Goal: Task Accomplishment & Management: Complete application form

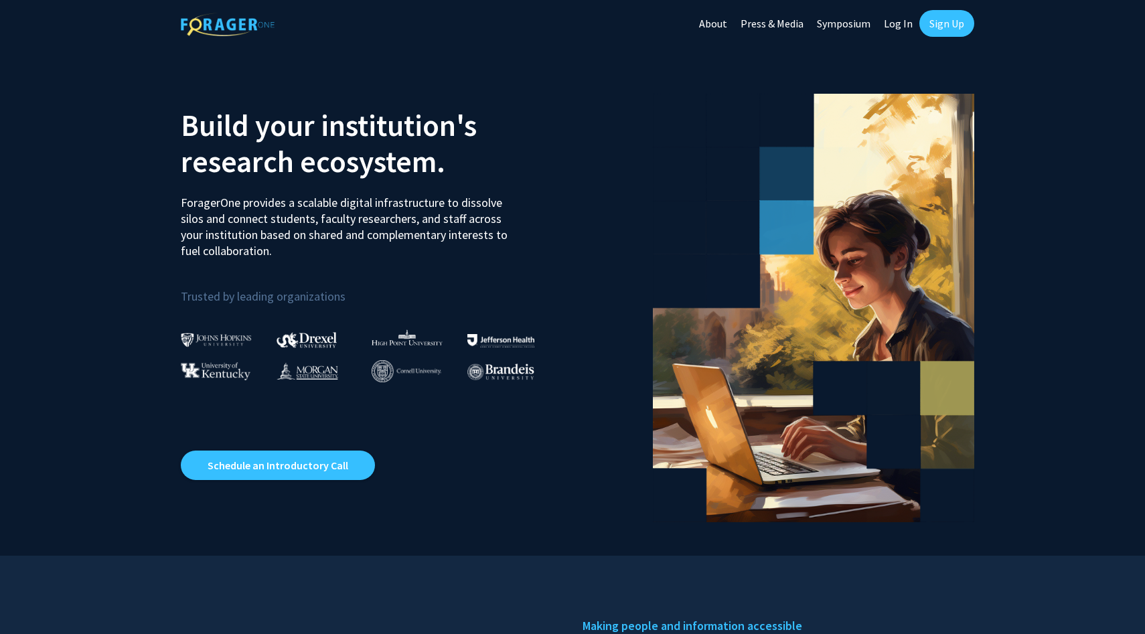
click at [933, 29] on link "Sign Up" at bounding box center [946, 23] width 55 height 27
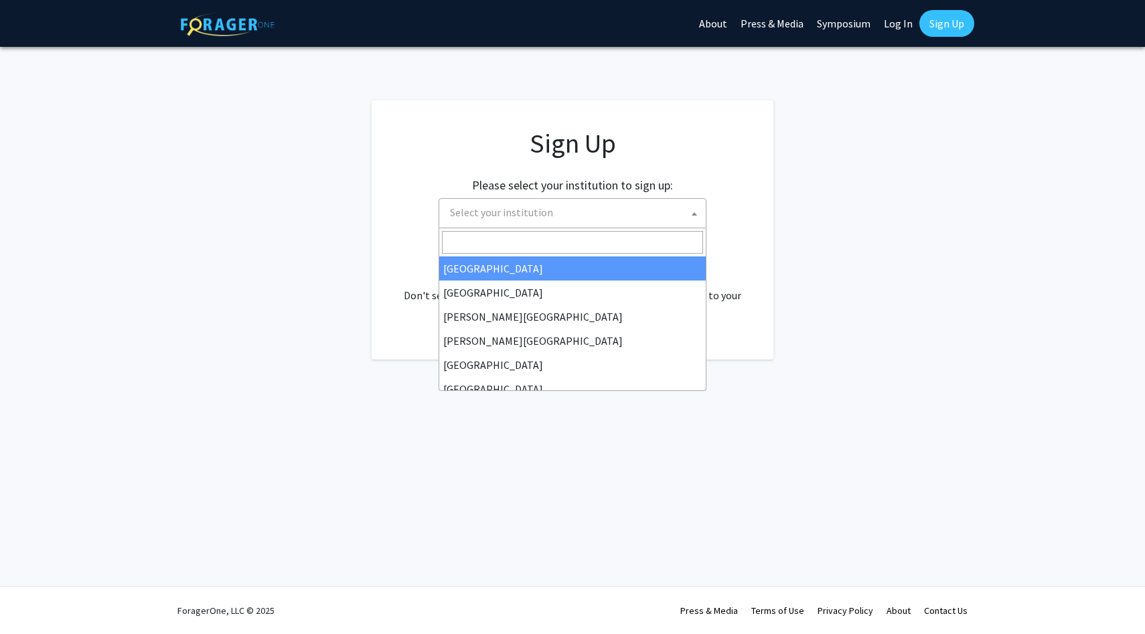
click at [682, 221] on span "Select your institution" at bounding box center [575, 212] width 261 height 27
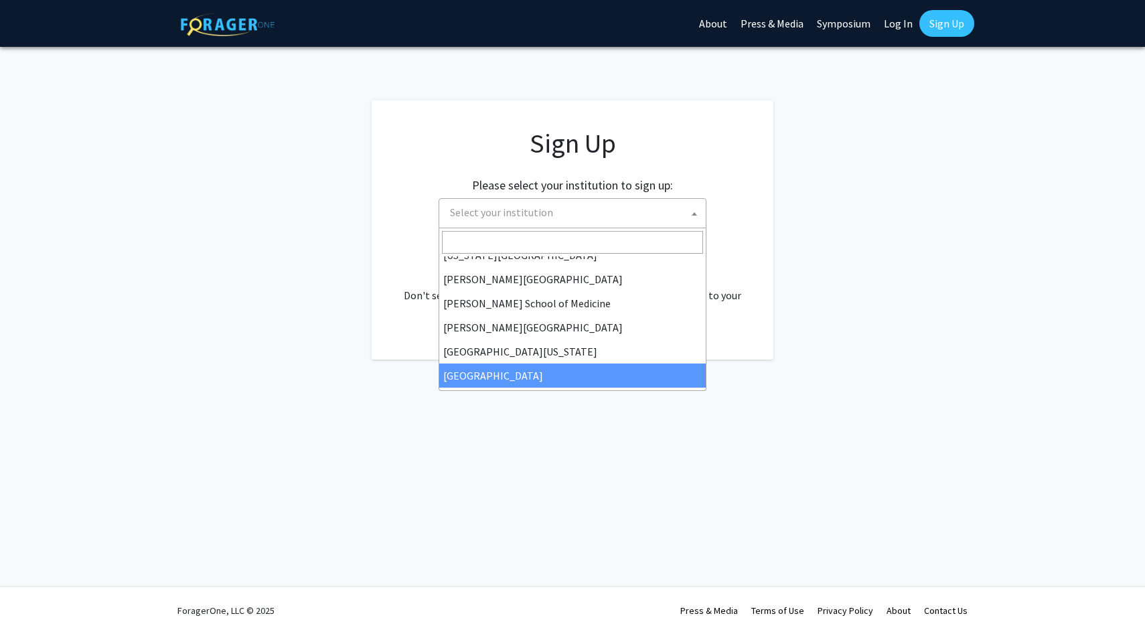
scroll to position [469, 0]
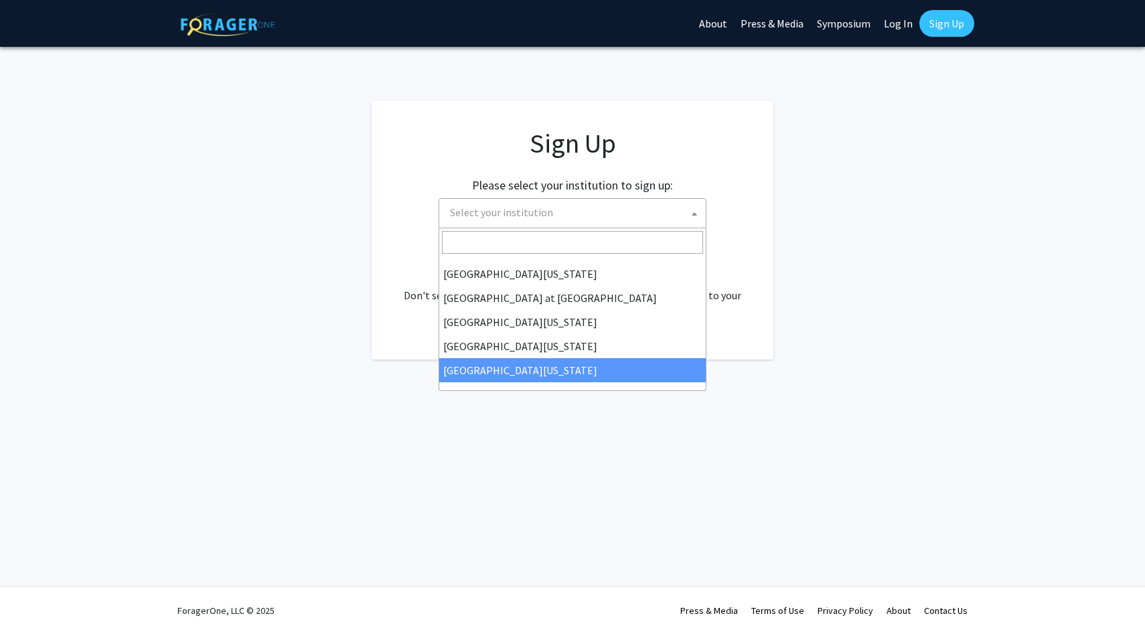
select select "33"
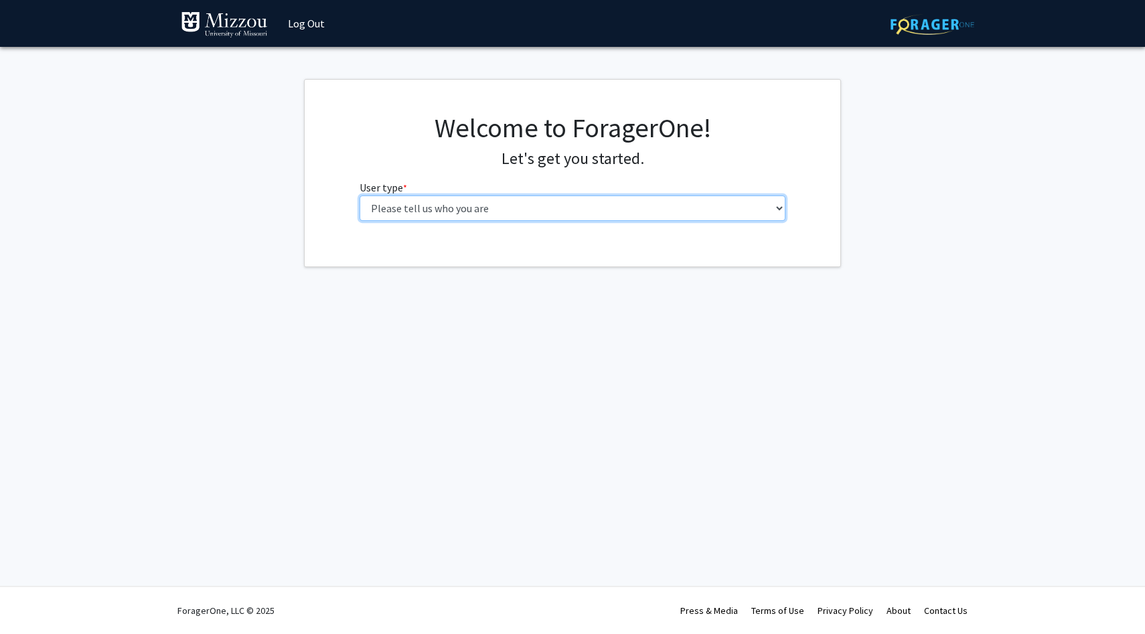
click at [740, 206] on select "Please tell us who you are Undergraduate Student Master's Student Doctoral Cand…" at bounding box center [573, 208] width 427 height 25
select select "1: undergrad"
click at [360, 196] on select "Please tell us who you are Undergraduate Student Master's Student Doctoral Cand…" at bounding box center [573, 208] width 427 height 25
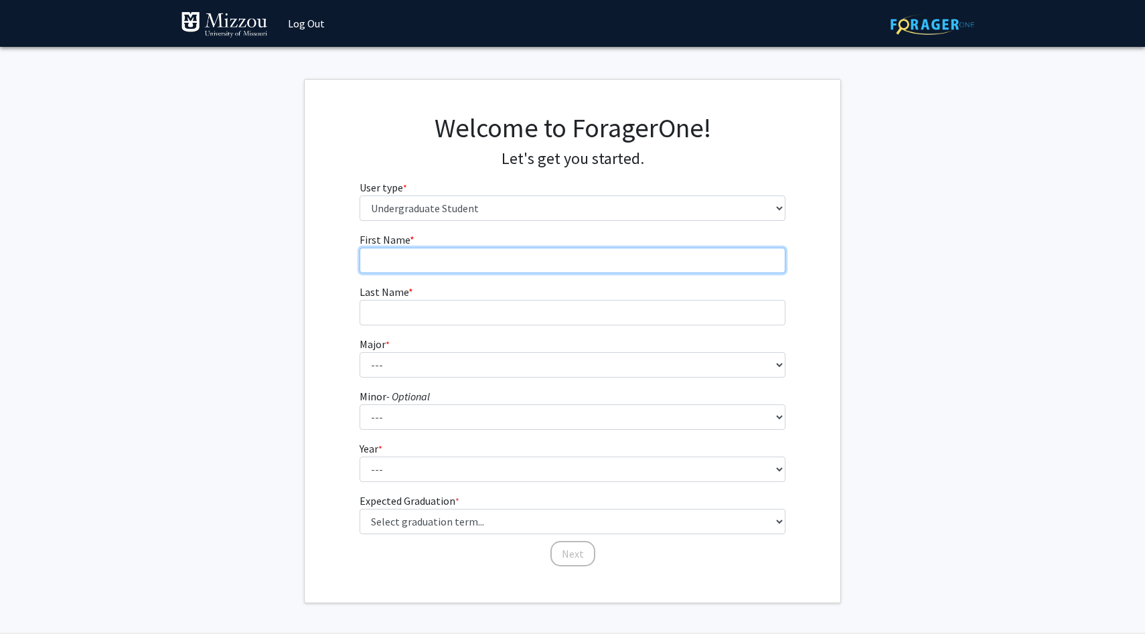
click at [642, 258] on input "First Name * required" at bounding box center [573, 260] width 427 height 25
type input "[PERSON_NAME]"
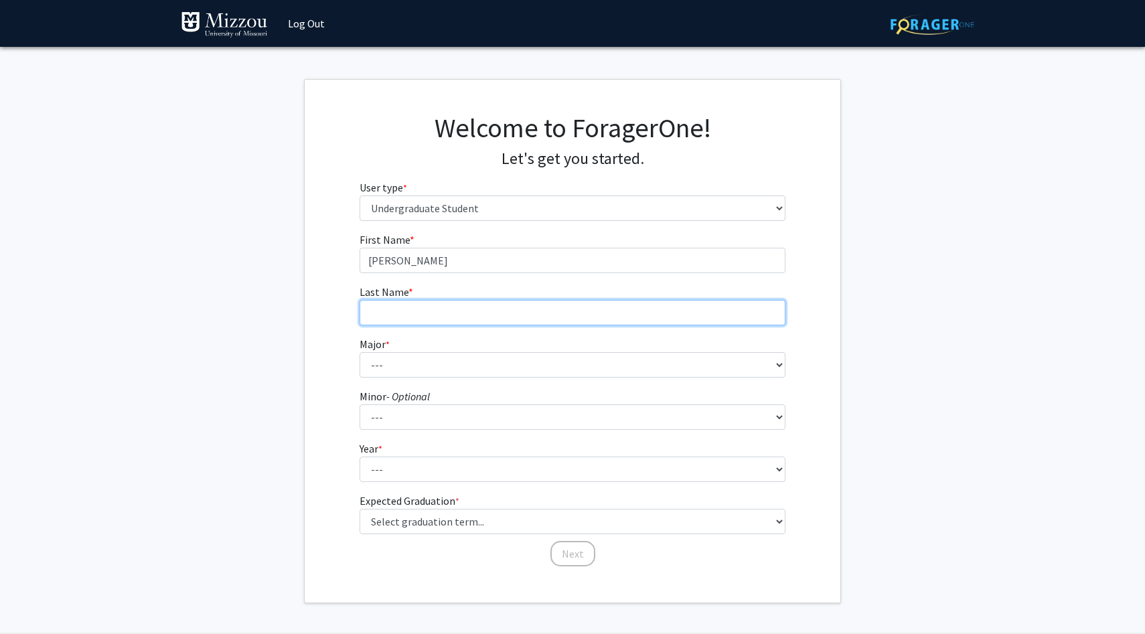
click at [597, 319] on input "Last Name * required" at bounding box center [573, 312] width 427 height 25
type input "[PERSON_NAME]"
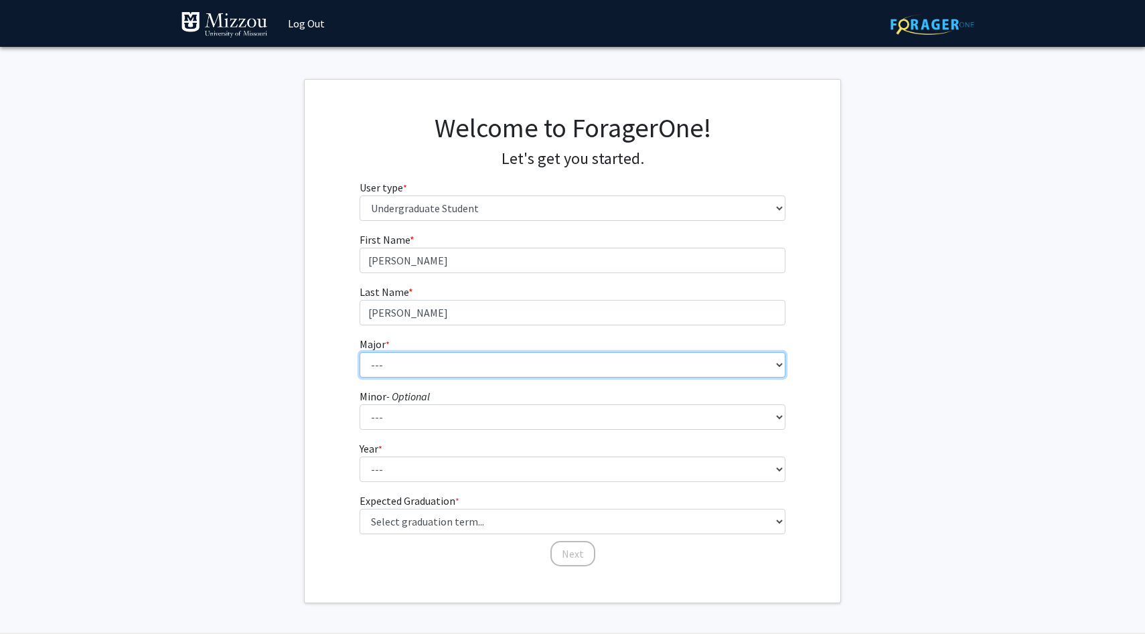
click at [613, 352] on select "--- Agribusiness Management Agricultural Education Agricultural Education: Comm…" at bounding box center [573, 364] width 427 height 25
select select "8: 2497"
click at [360, 352] on select "--- Agribusiness Management Agricultural Education Agricultural Education: Comm…" at bounding box center [573, 364] width 427 height 25
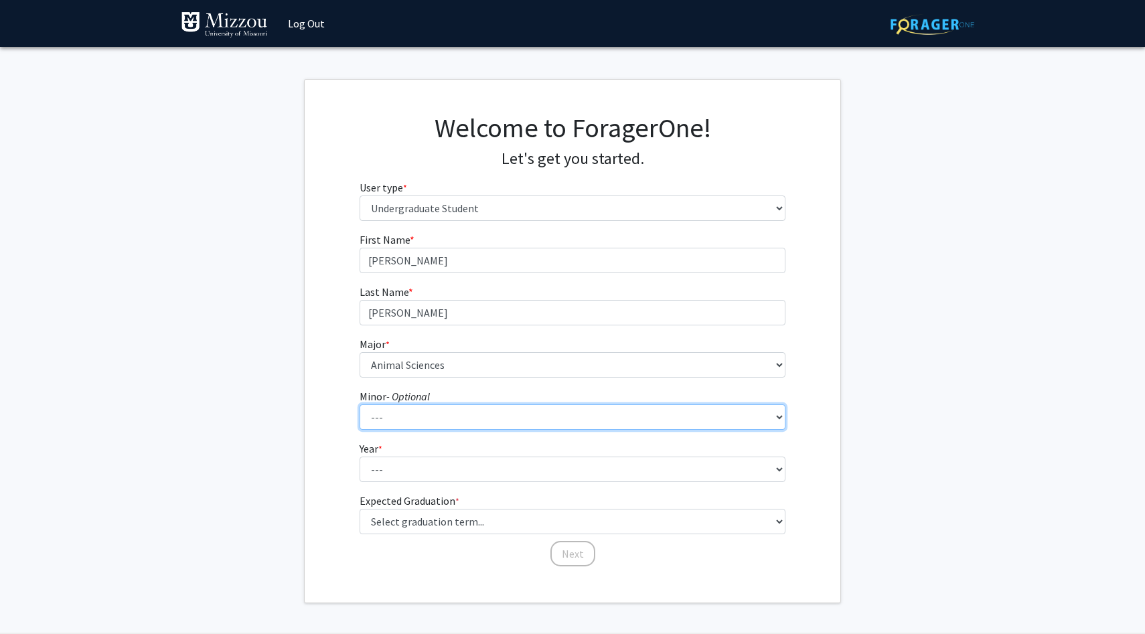
click at [570, 410] on select "--- Accountancy Aerospace Engineering Aerospace Studies Agribusiness Management…" at bounding box center [573, 416] width 427 height 25
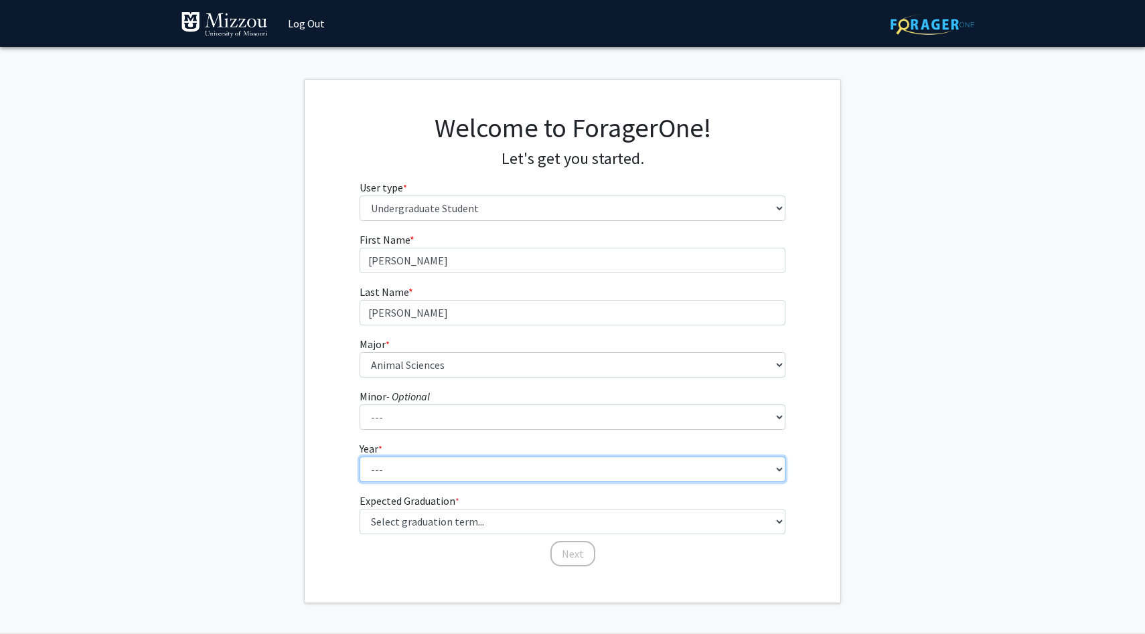
click at [762, 467] on select "--- First-year Sophomore Junior Senior Postbaccalaureate Certificate" at bounding box center [573, 469] width 427 height 25
select select "1: first-year"
click at [360, 457] on select "--- First-year Sophomore Junior Senior Postbaccalaureate Certificate" at bounding box center [573, 469] width 427 height 25
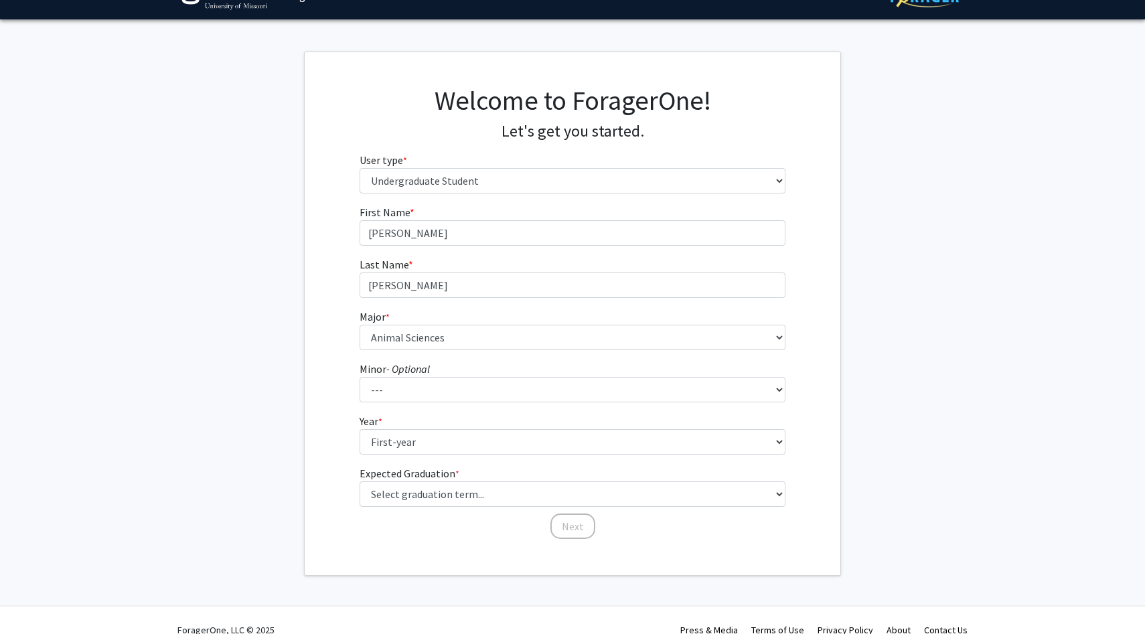
click at [791, 490] on div "First Name * required [PERSON_NAME] Last Name * required [PERSON_NAME] * requir…" at bounding box center [573, 372] width 447 height 336
click at [779, 486] on select "Select graduation term... Spring 2025 Summer 2025 Fall 2025 Winter 2025 Spring …" at bounding box center [573, 493] width 427 height 25
select select "17: spring_2029"
click at [360, 481] on select "Select graduation term... Spring 2025 Summer 2025 Fall 2025 Winter 2025 Spring …" at bounding box center [573, 493] width 427 height 25
click at [583, 520] on button "Next" at bounding box center [572, 526] width 45 height 25
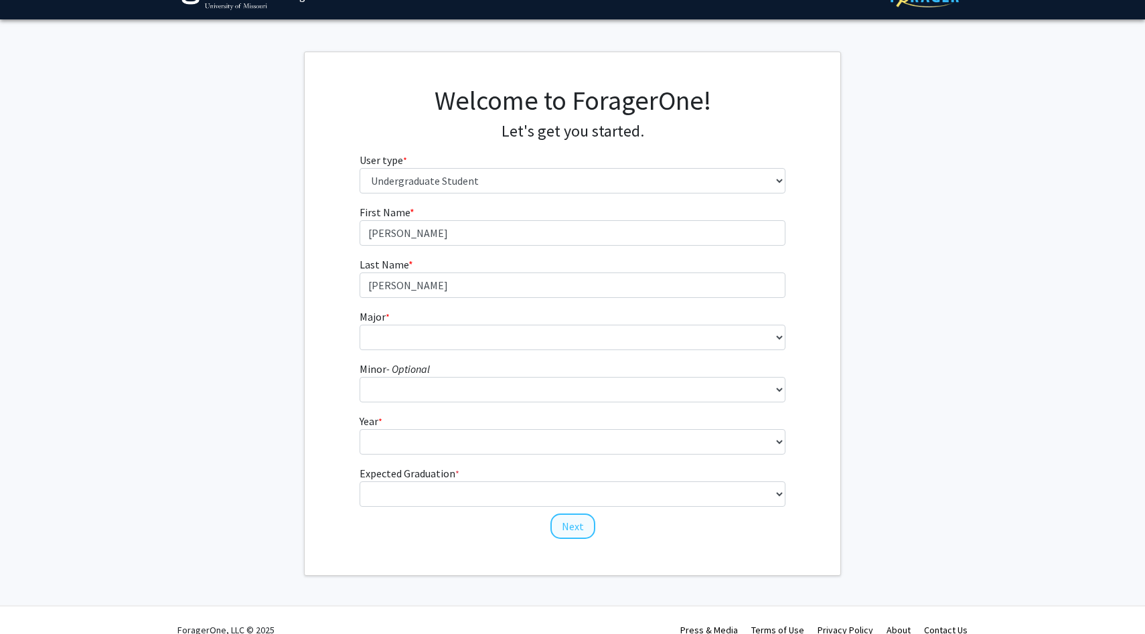
scroll to position [0, 0]
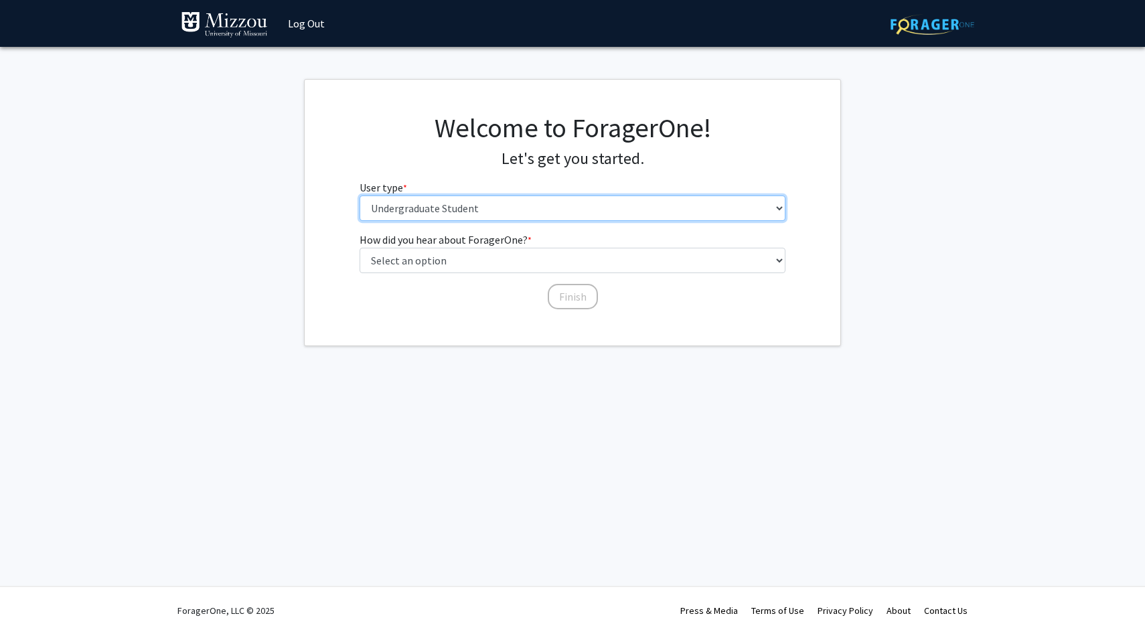
click at [583, 210] on select "Please tell us who you are Undergraduate Student Master's Student Doctoral Cand…" at bounding box center [573, 208] width 427 height 25
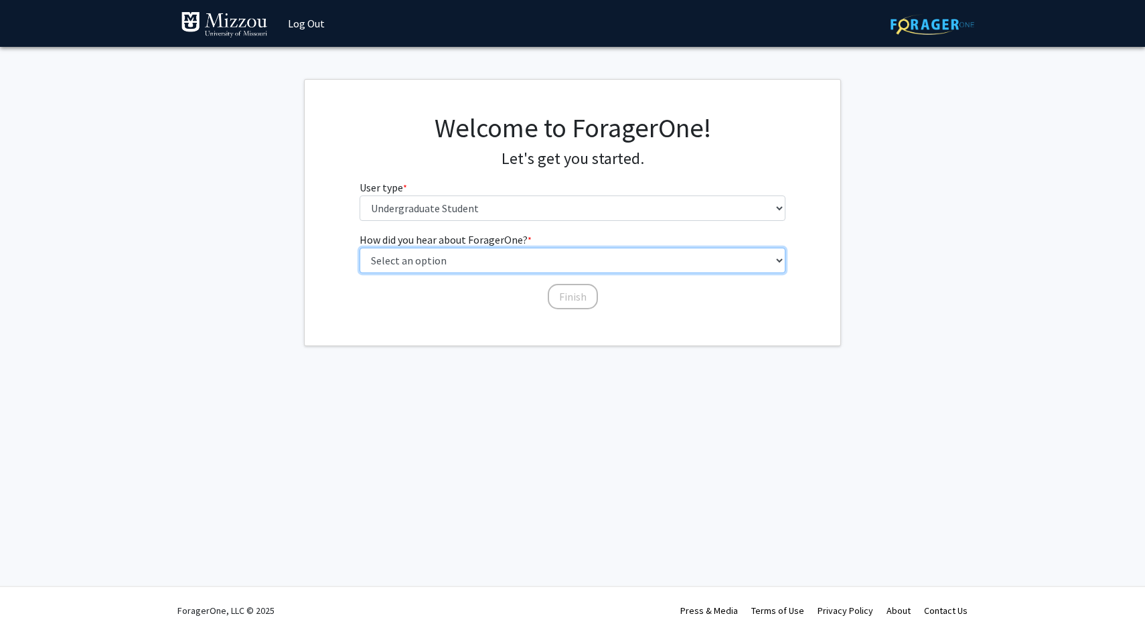
click at [548, 268] on select "Select an option Peer/student recommendation Faculty/staff recommendation Unive…" at bounding box center [573, 260] width 427 height 25
select select "2: faculty_recommendation"
click at [360, 248] on select "Select an option Peer/student recommendation Faculty/staff recommendation Unive…" at bounding box center [573, 260] width 427 height 25
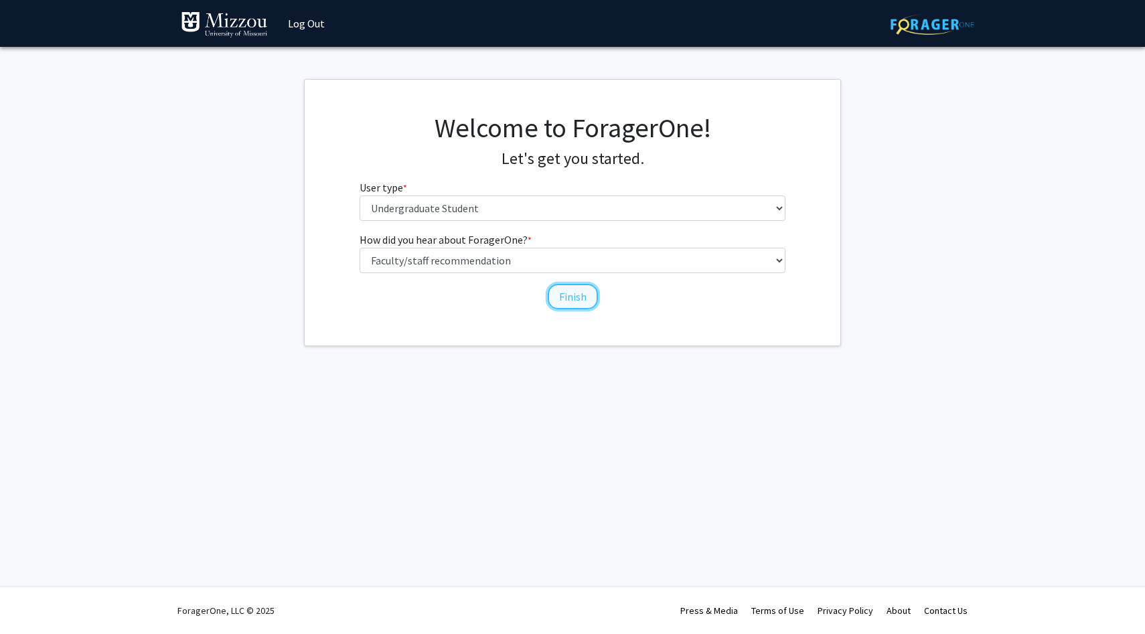
click at [566, 307] on button "Finish" at bounding box center [573, 296] width 50 height 25
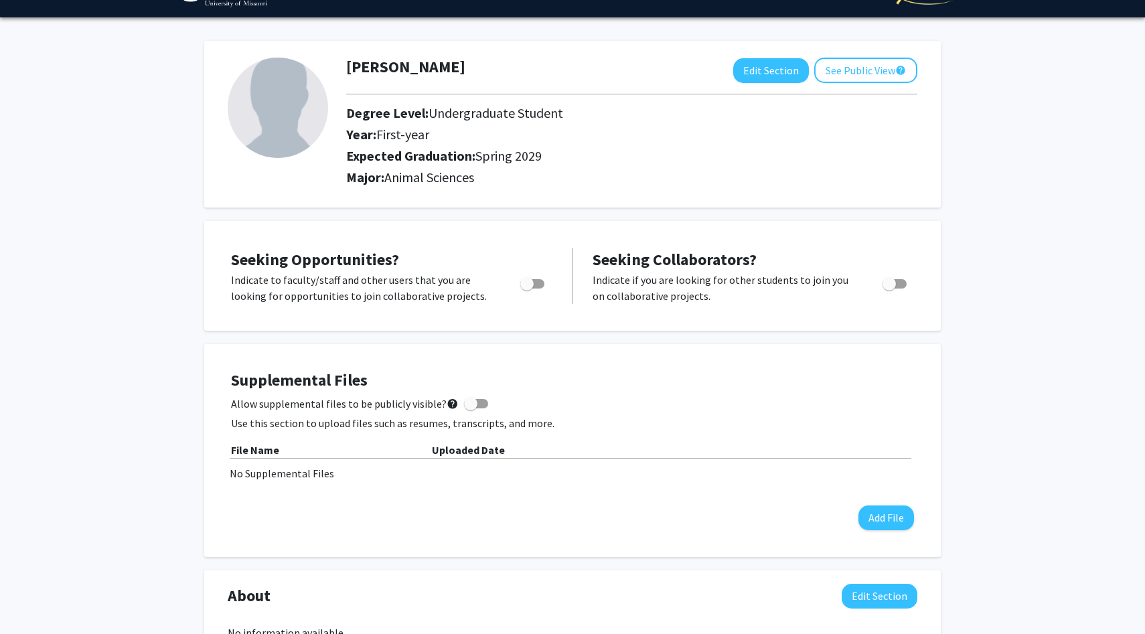
scroll to position [35, 0]
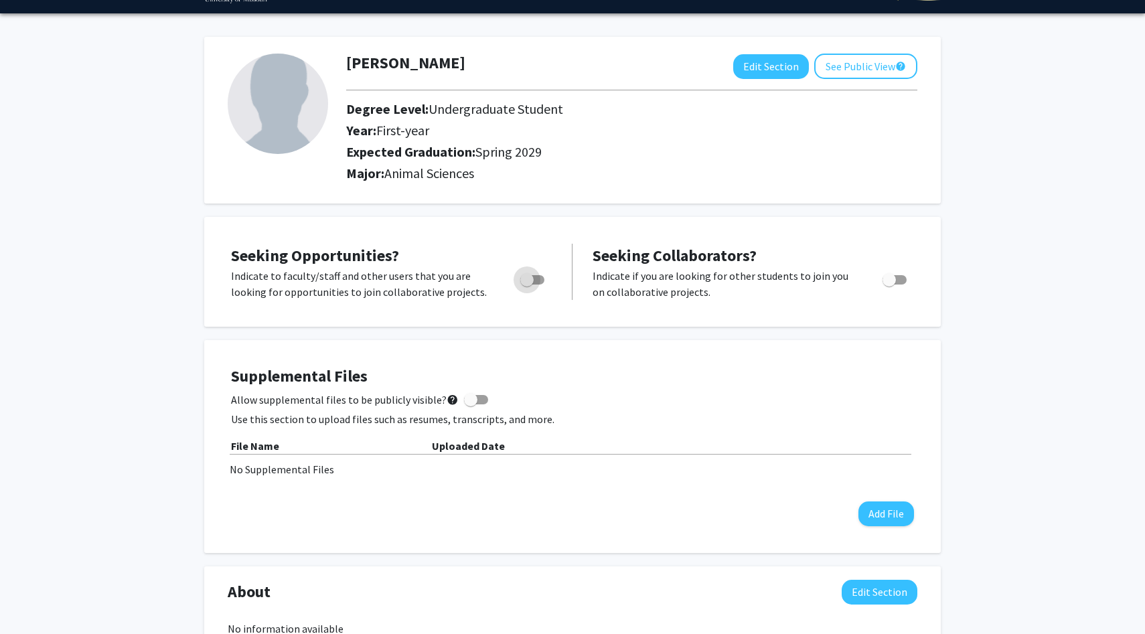
click at [542, 277] on span "Toggle" at bounding box center [532, 279] width 24 height 9
click at [527, 285] on input "Are you actively seeking opportunities?" at bounding box center [526, 285] width 1 height 1
checkbox input "true"
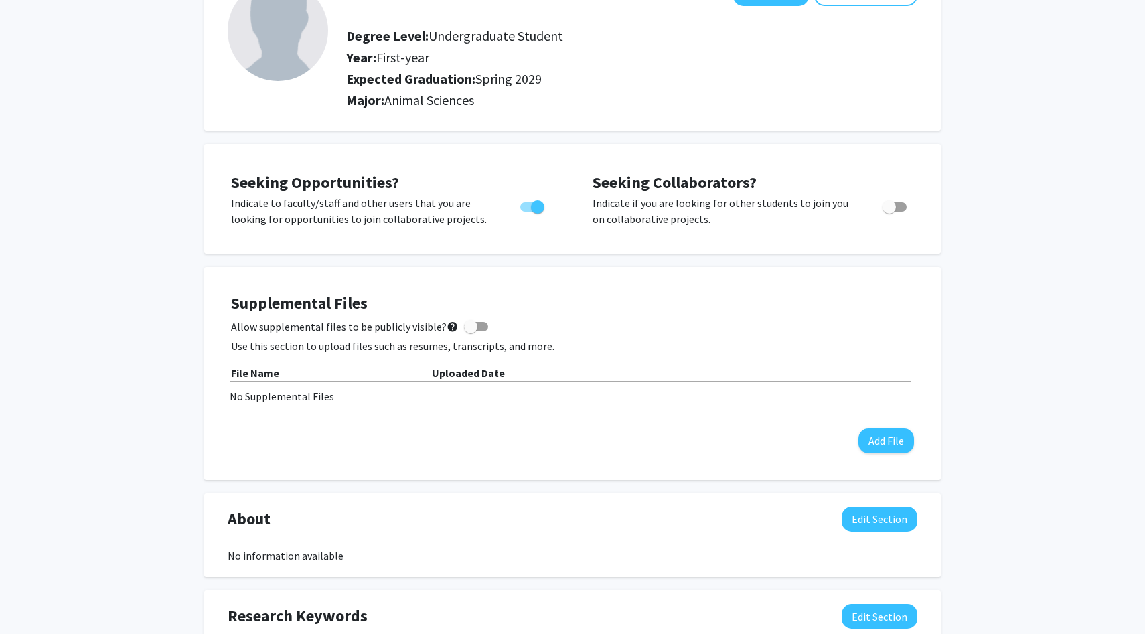
scroll to position [116, 0]
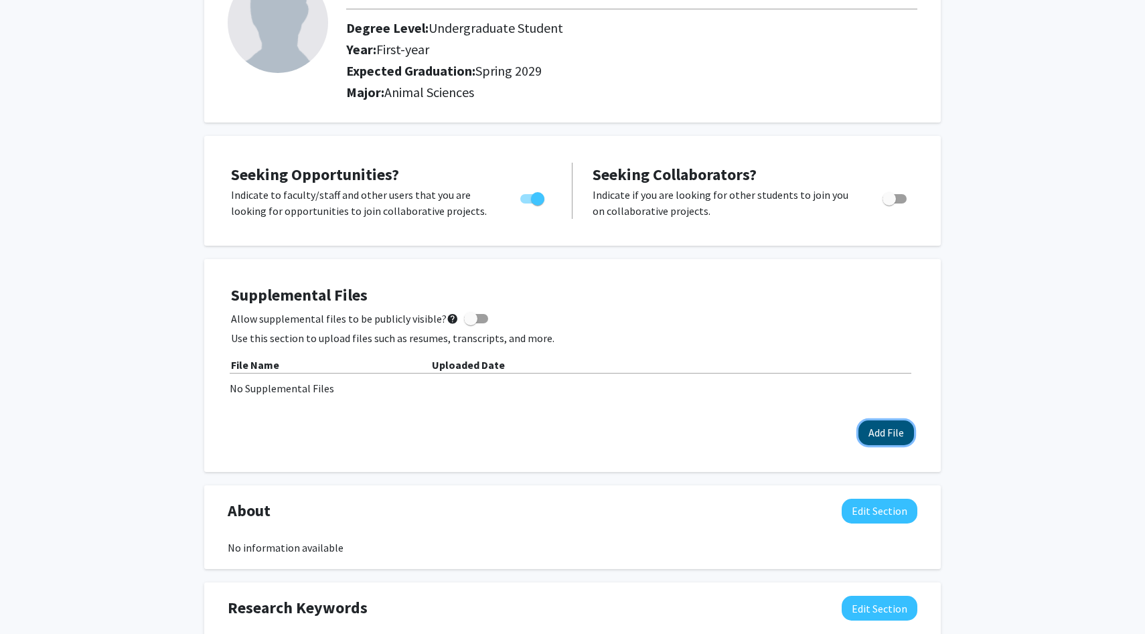
click at [883, 424] on button "Add File" at bounding box center [886, 433] width 56 height 25
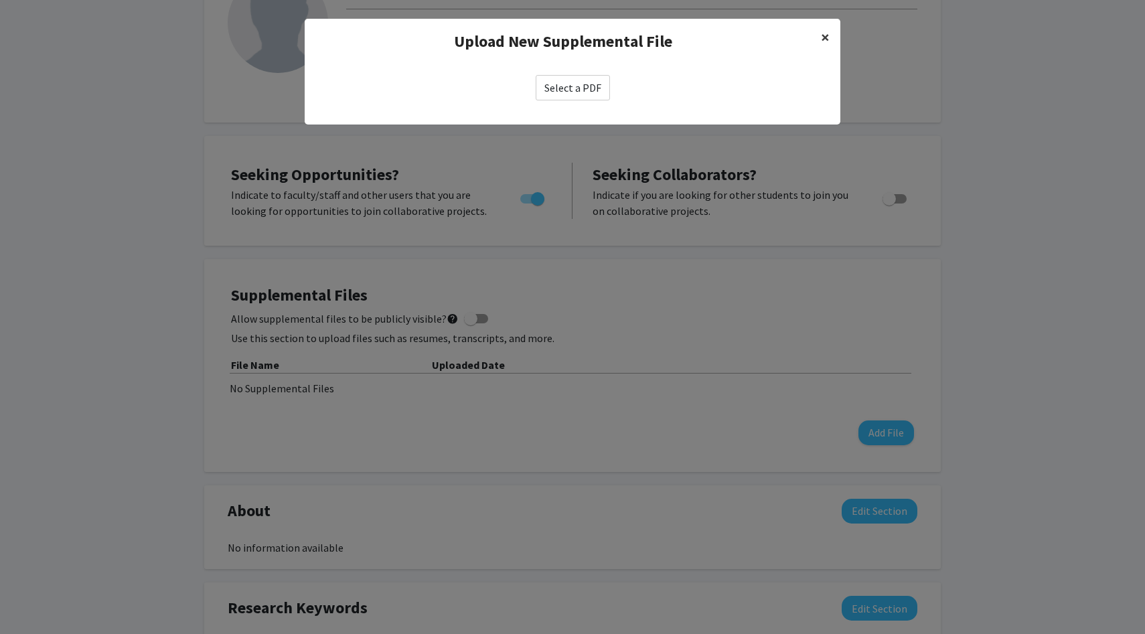
click at [828, 44] on span "×" at bounding box center [825, 37] width 9 height 21
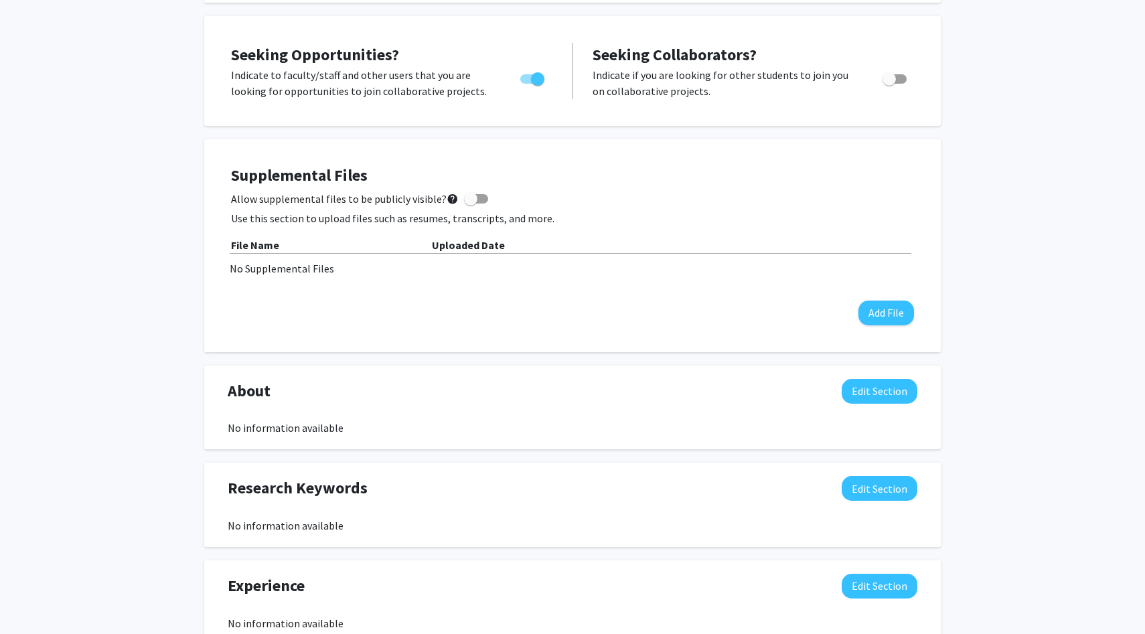
scroll to position [300, 0]
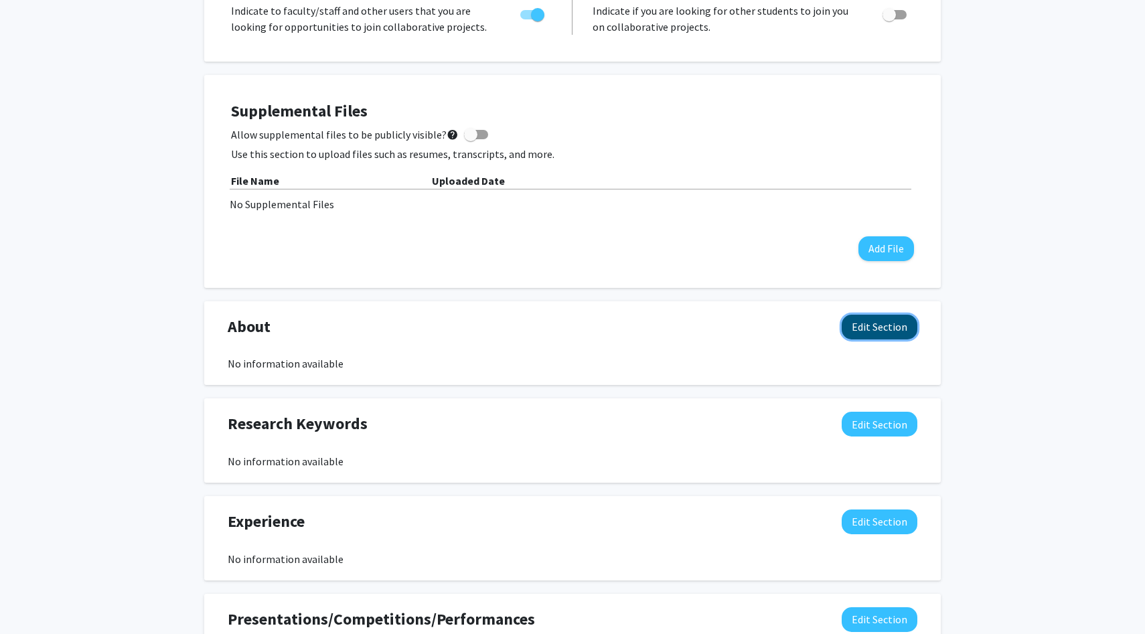
click at [869, 331] on button "Edit Section" at bounding box center [880, 327] width 76 height 25
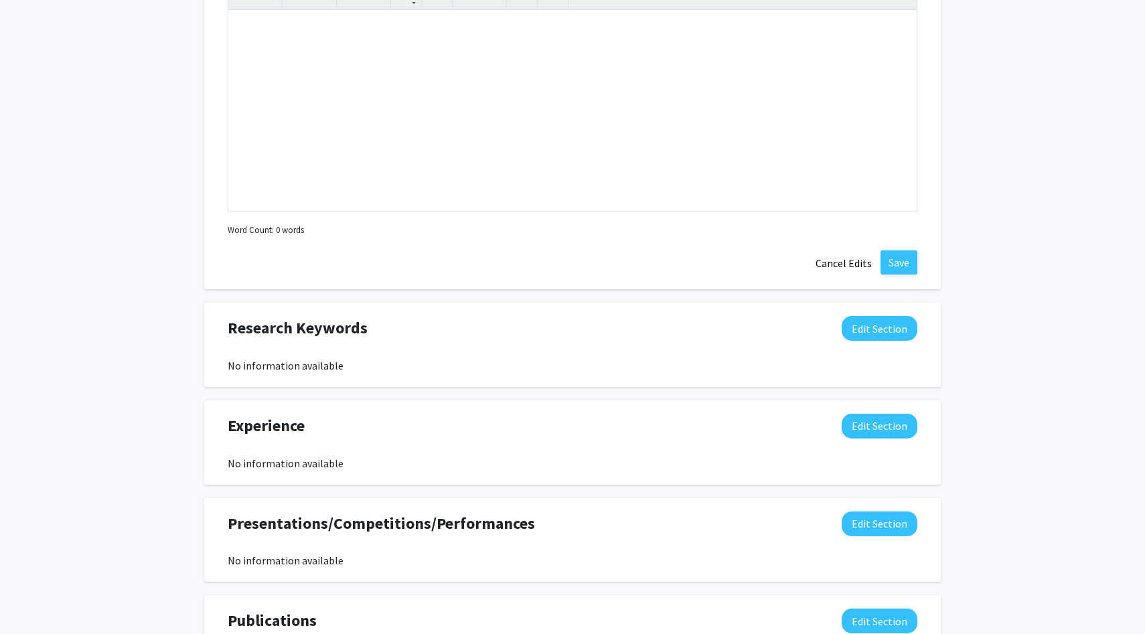
scroll to position [699, 0]
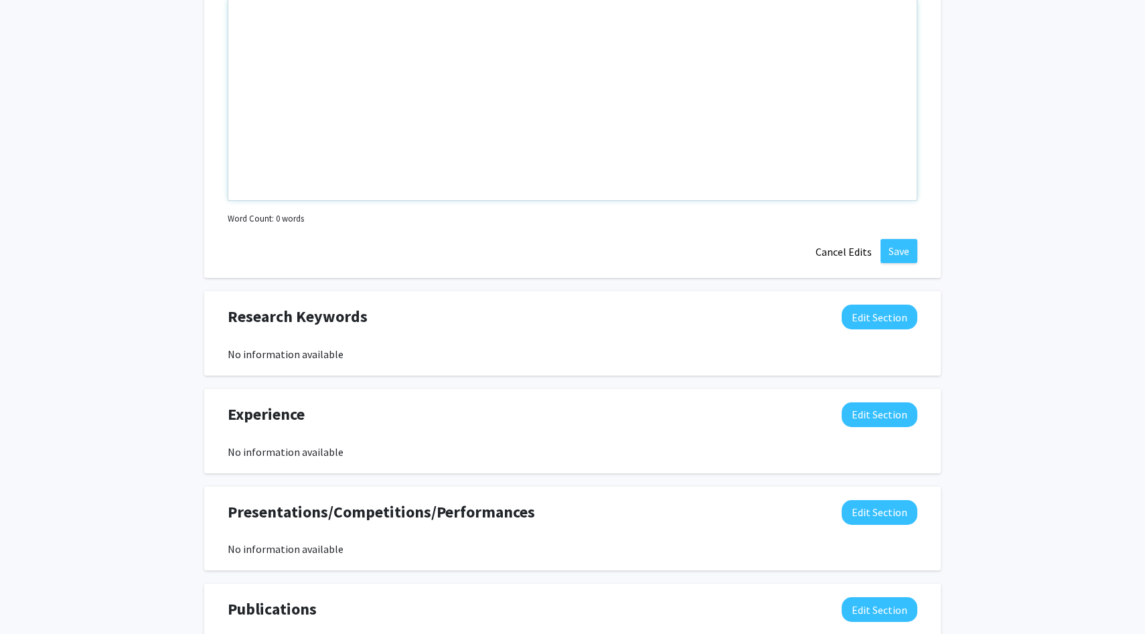
click at [761, 82] on div "Note to users with screen readers: Please deactivate our accessibility plugin f…" at bounding box center [572, 99] width 688 height 201
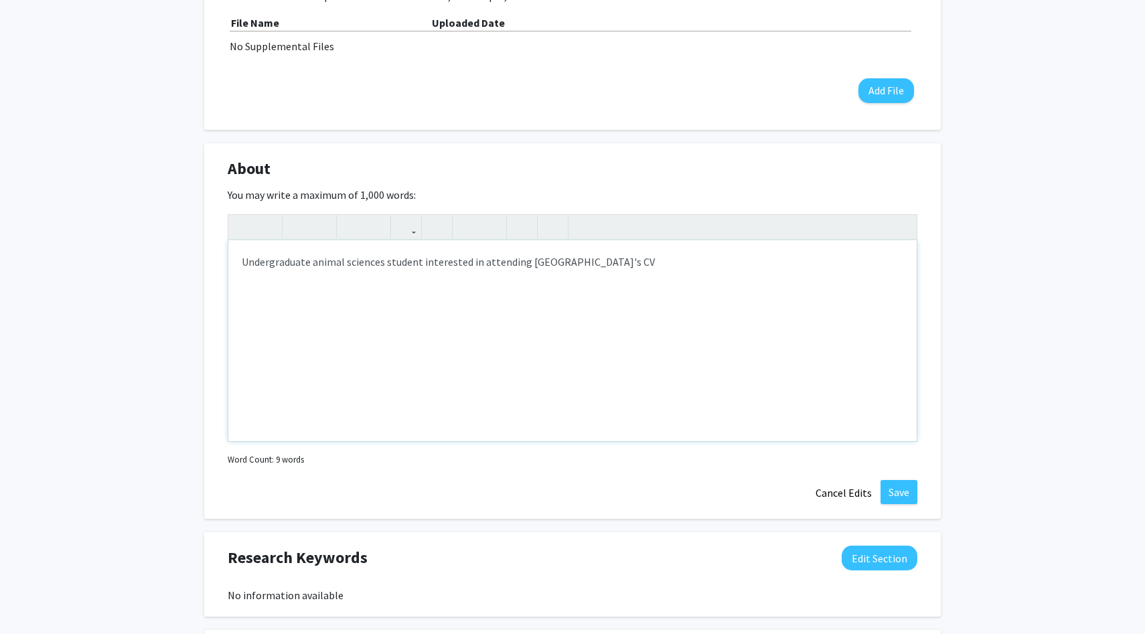
type textarea "Undergraduate animal sciences student interested in attending [GEOGRAPHIC_DATA]…"
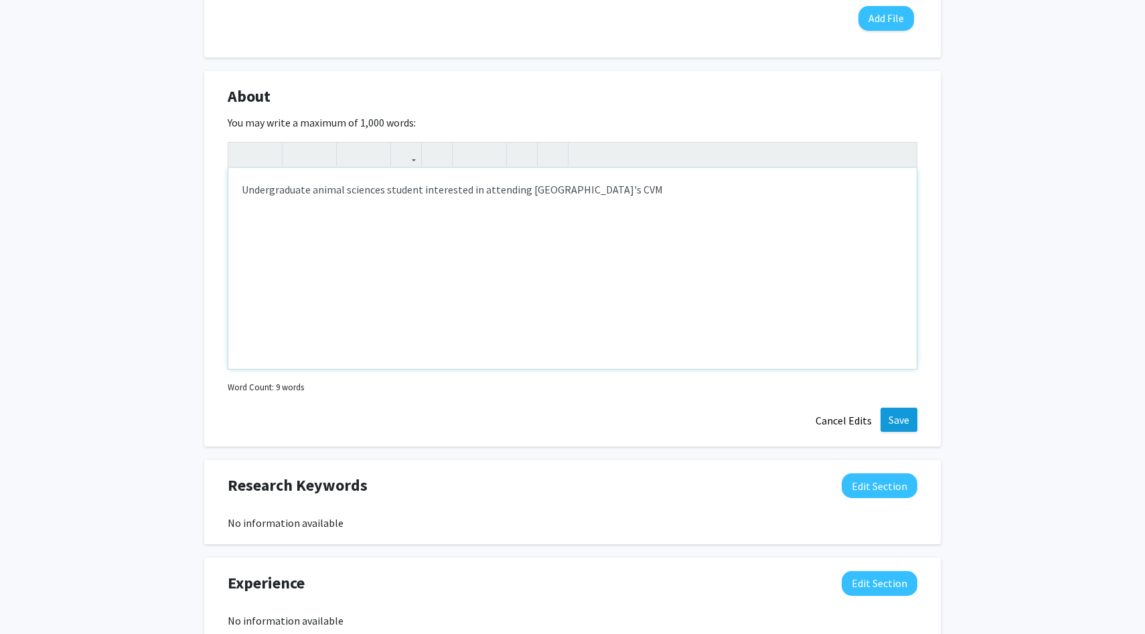
scroll to position [541, 0]
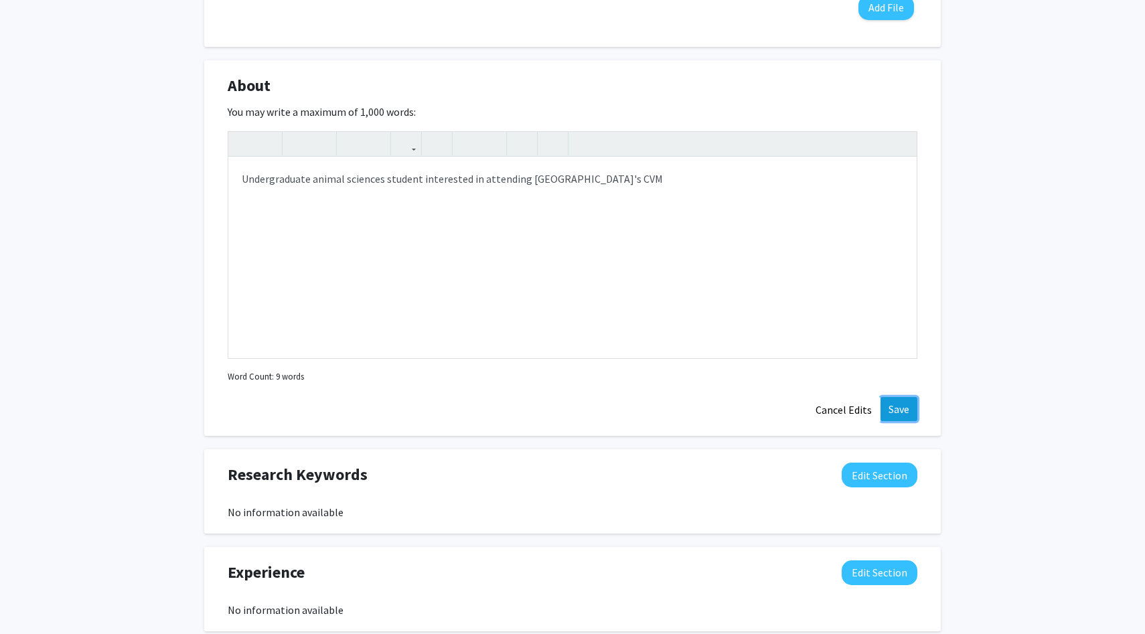
click at [907, 414] on button "Save" at bounding box center [899, 409] width 37 height 24
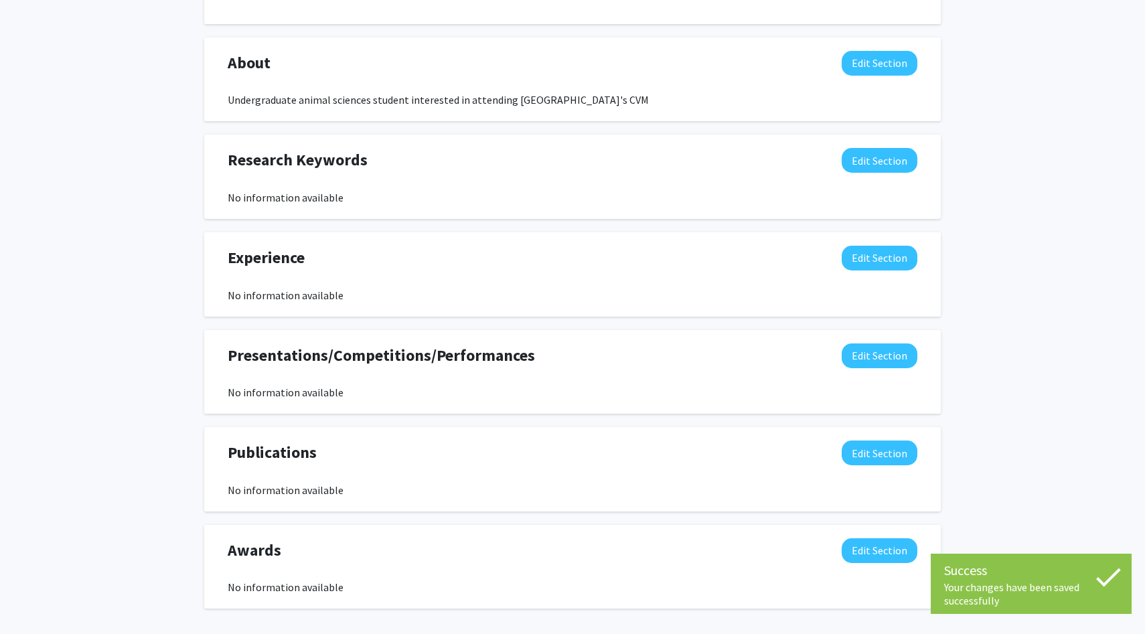
scroll to position [622, 0]
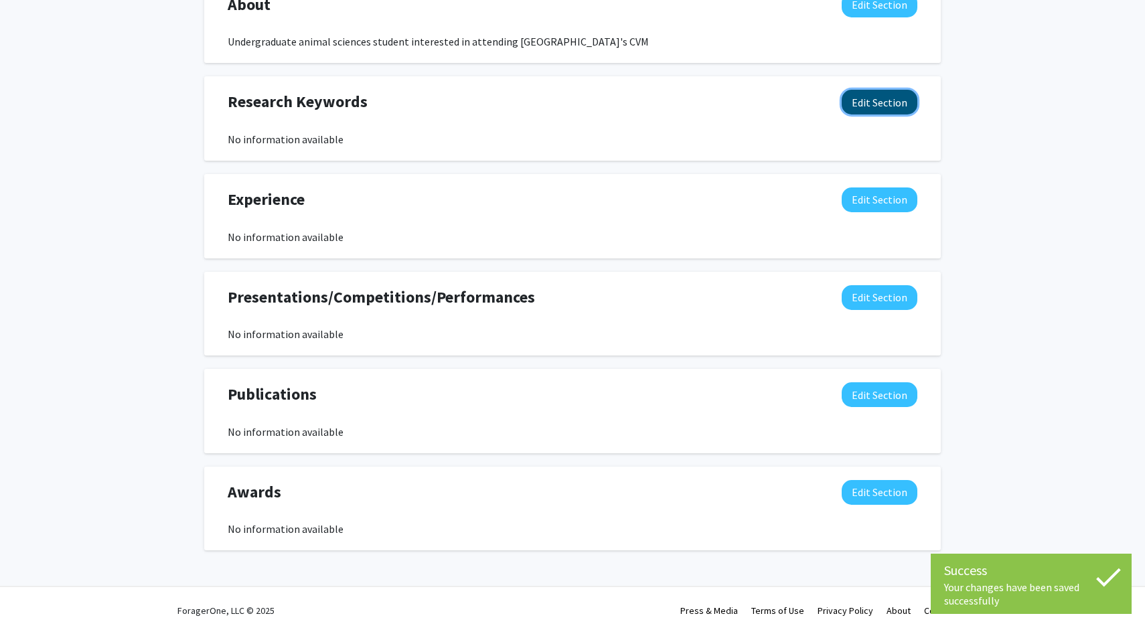
click at [865, 107] on button "Edit Section" at bounding box center [880, 102] width 76 height 25
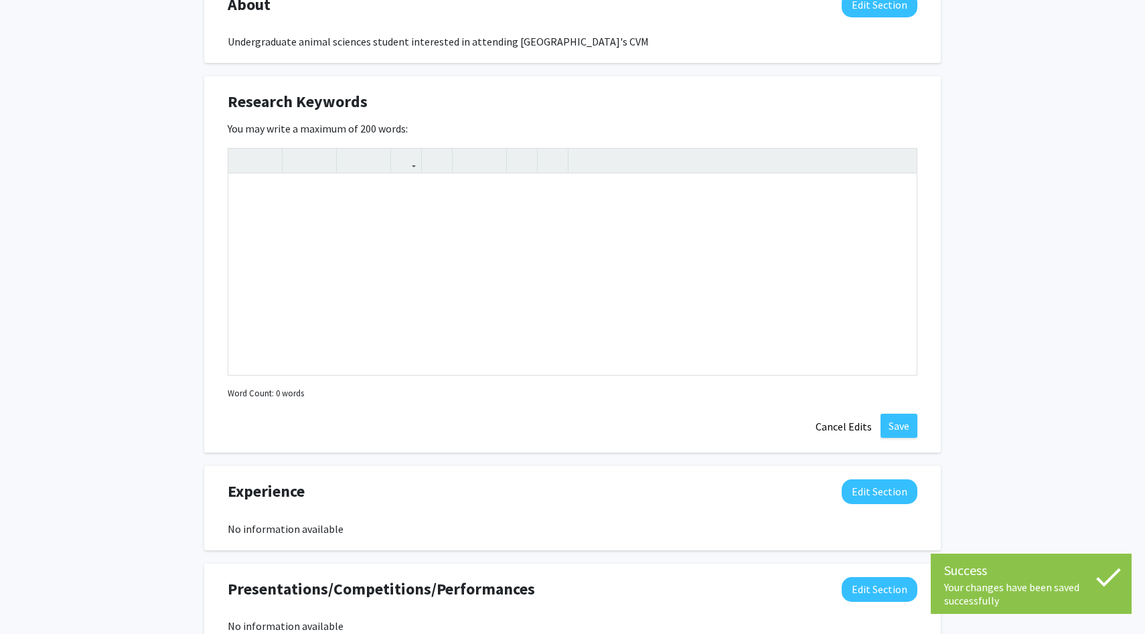
click at [854, 112] on div "Research Keywords Edit Section" at bounding box center [573, 105] width 710 height 31
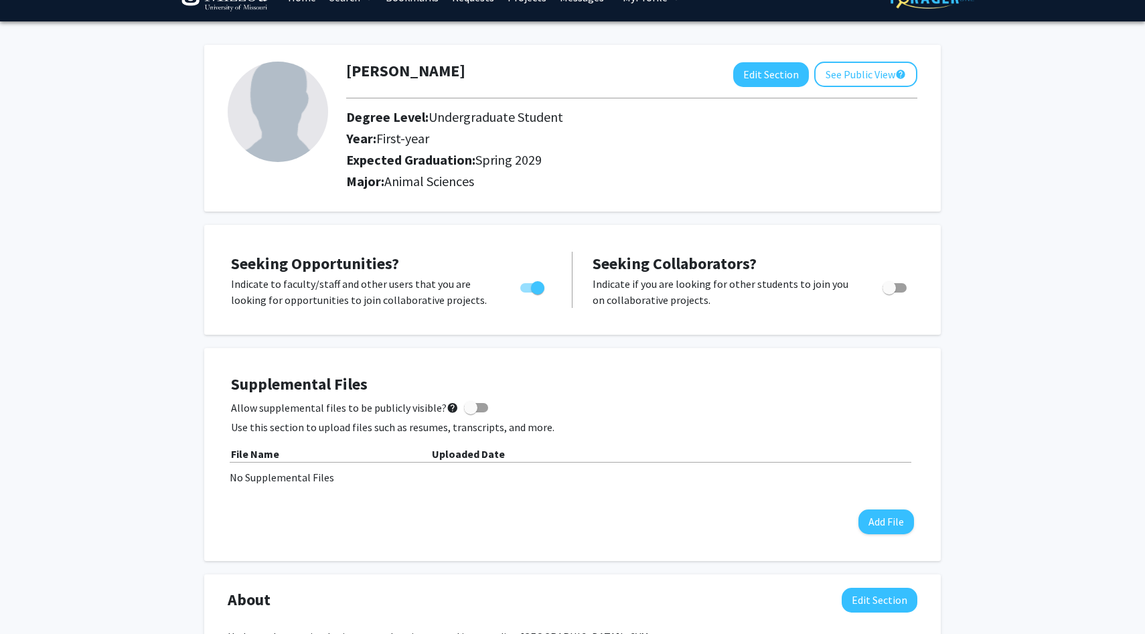
scroll to position [0, 0]
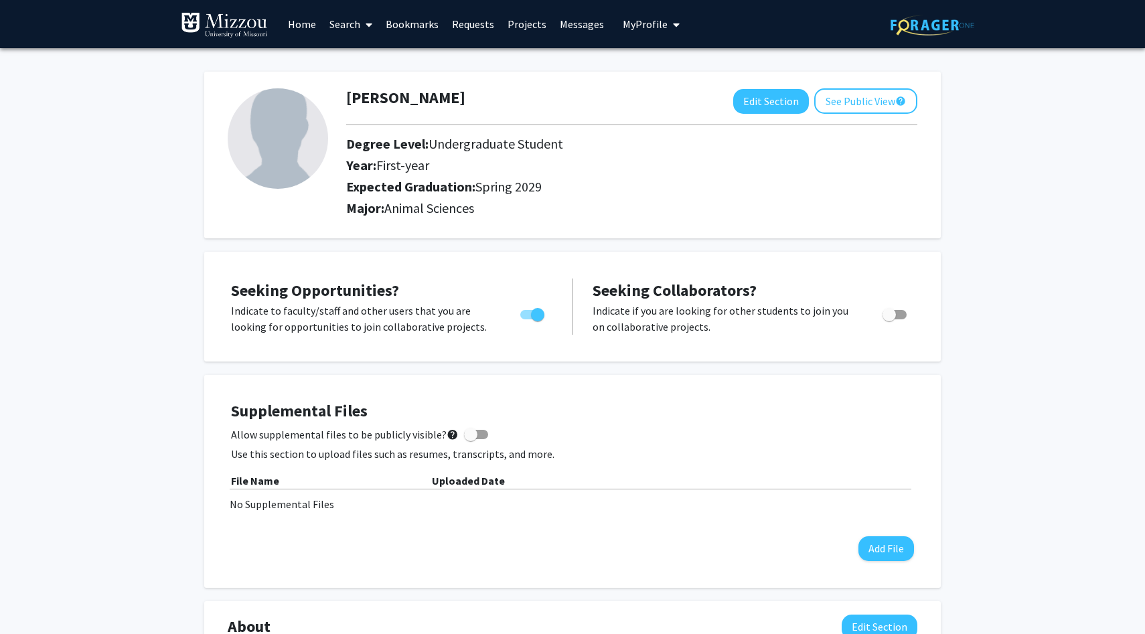
click at [366, 20] on span at bounding box center [366, 24] width 12 height 47
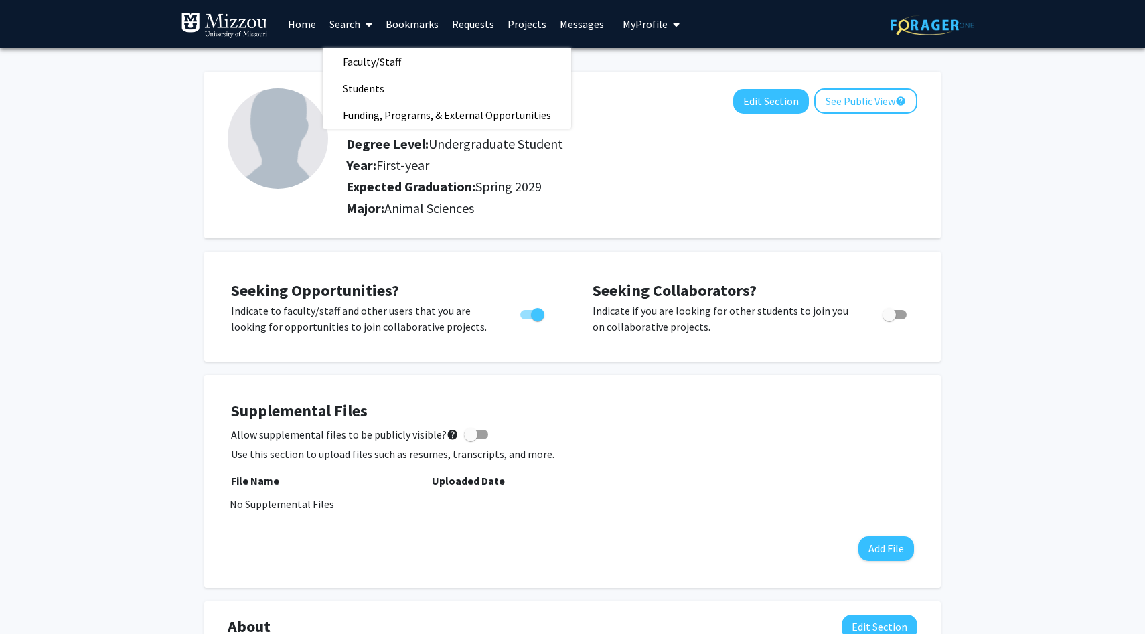
click at [366, 20] on span at bounding box center [366, 24] width 12 height 47
